Goal: Information Seeking & Learning: Learn about a topic

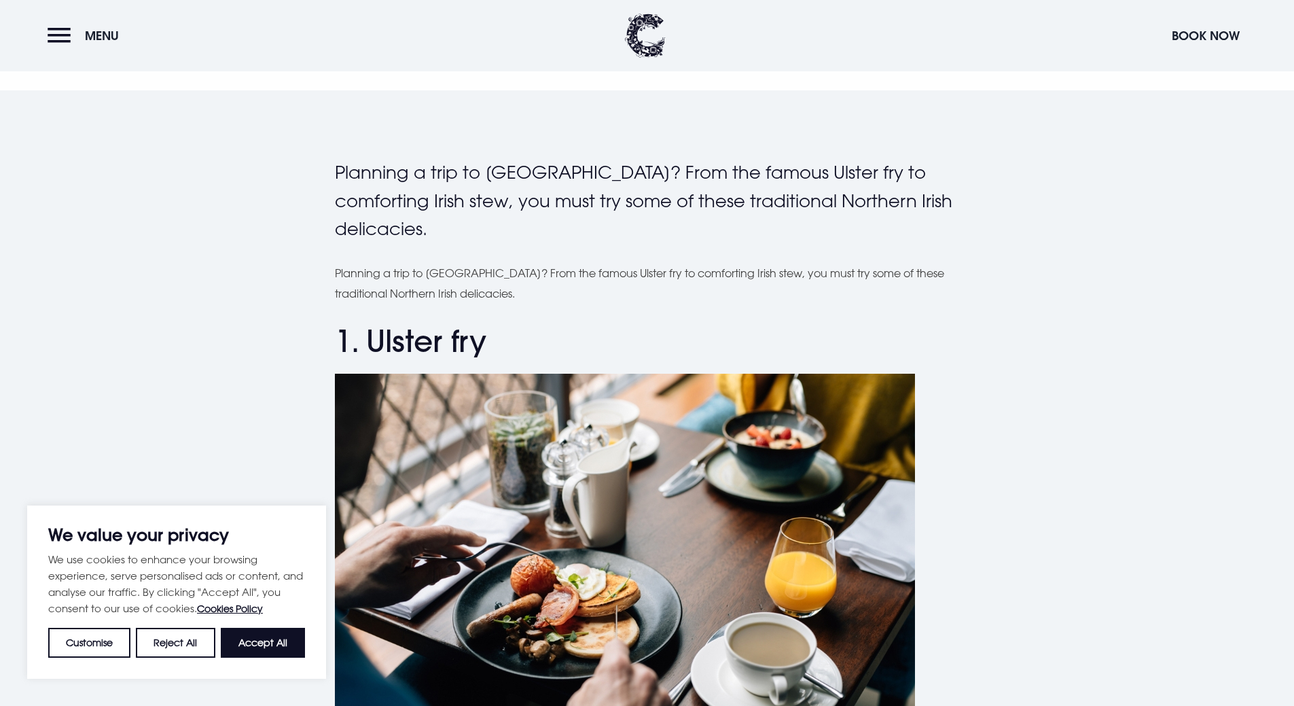
scroll to position [340, 0]
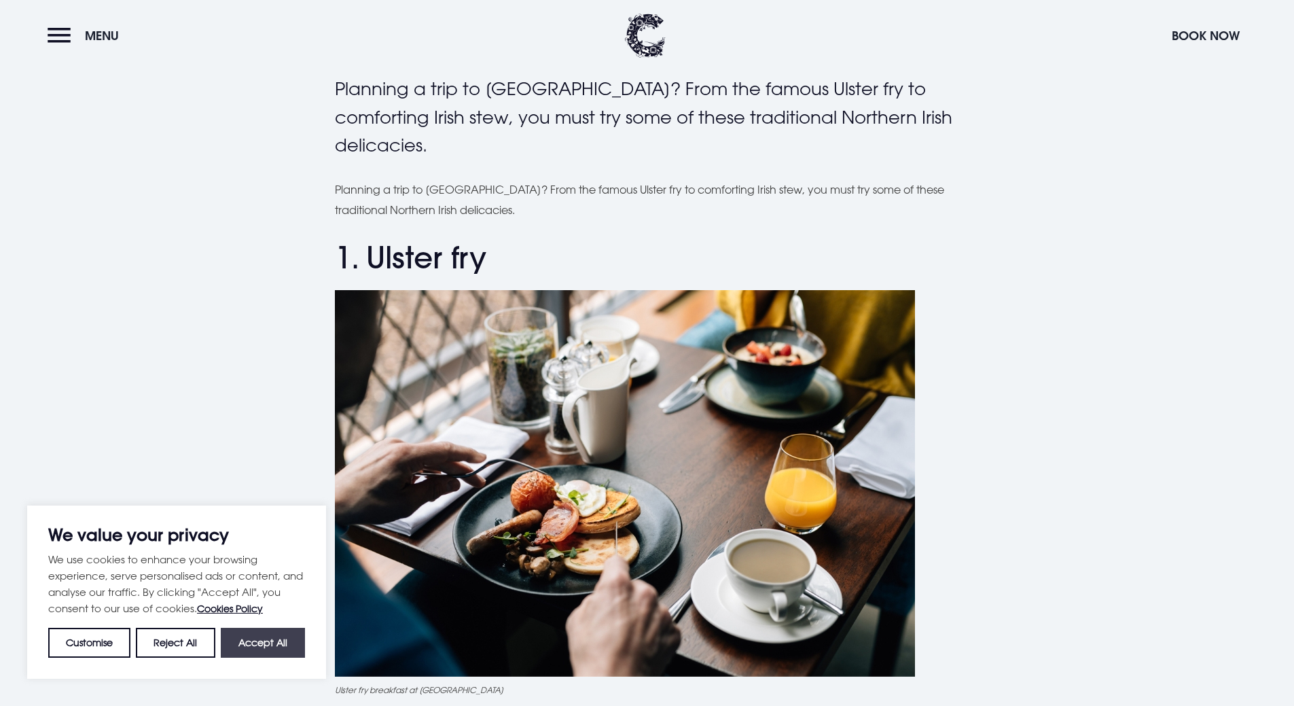
click at [247, 645] on button "Accept All" at bounding box center [263, 643] width 84 height 30
checkbox input "true"
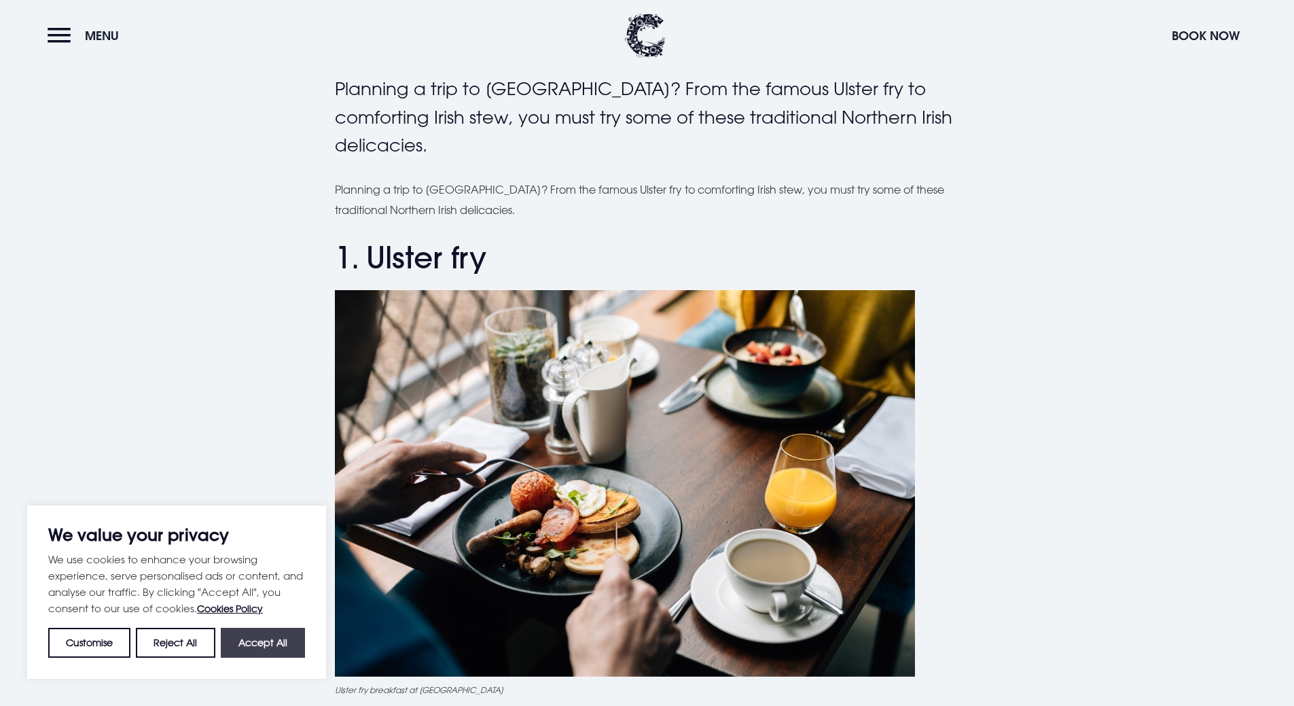
checkbox input "true"
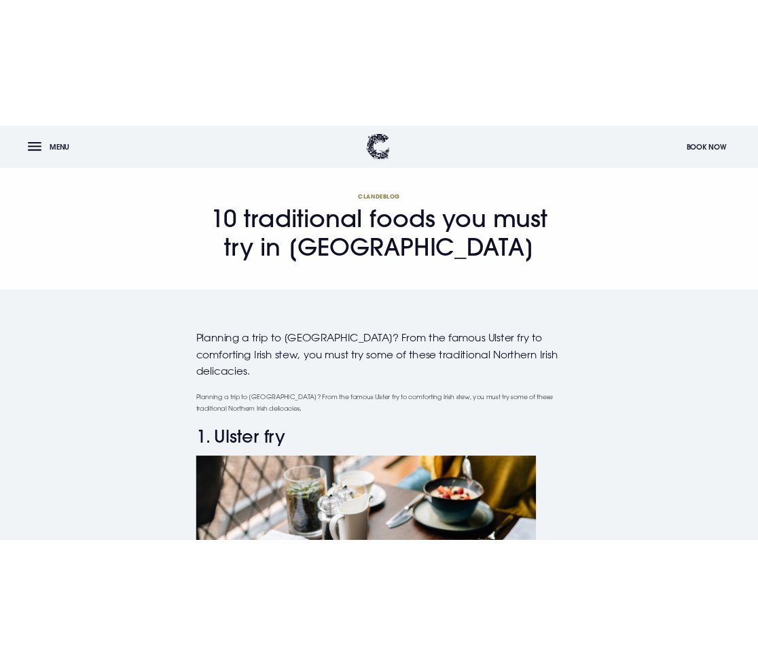
scroll to position [0, 0]
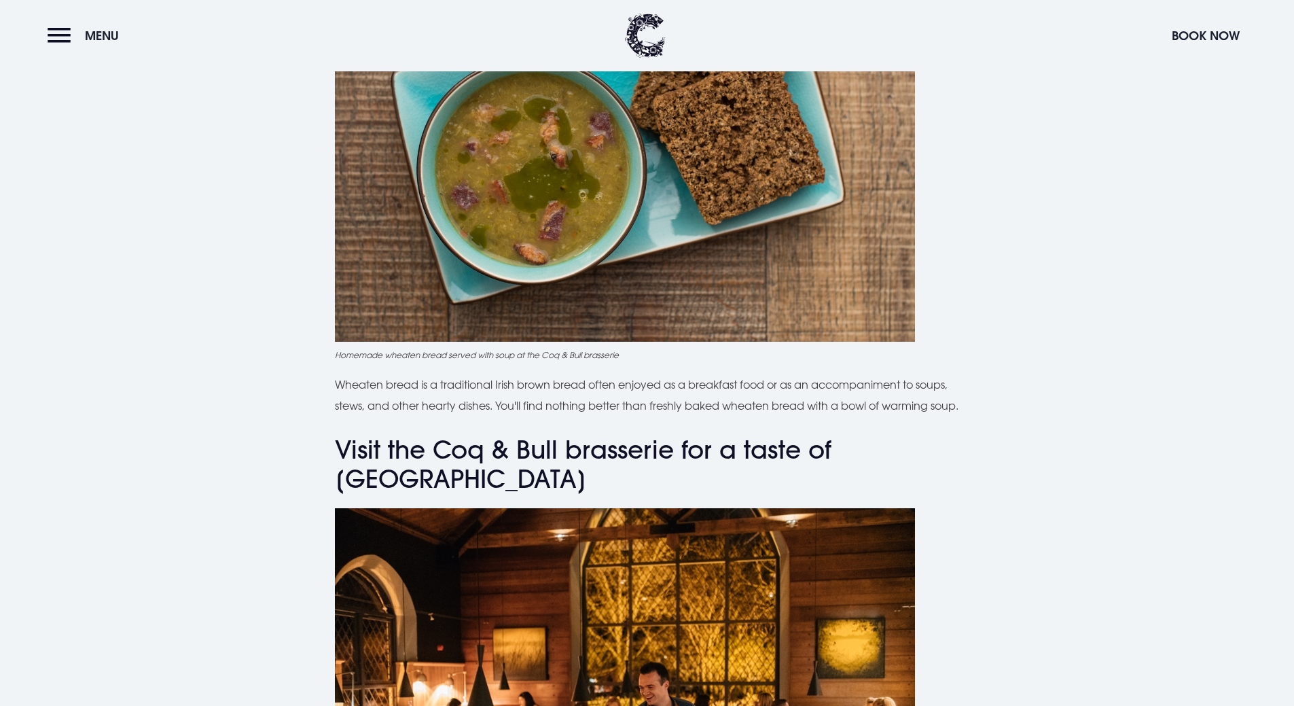
scroll to position [3601, 0]
